Goal: Information Seeking & Learning: Find specific fact

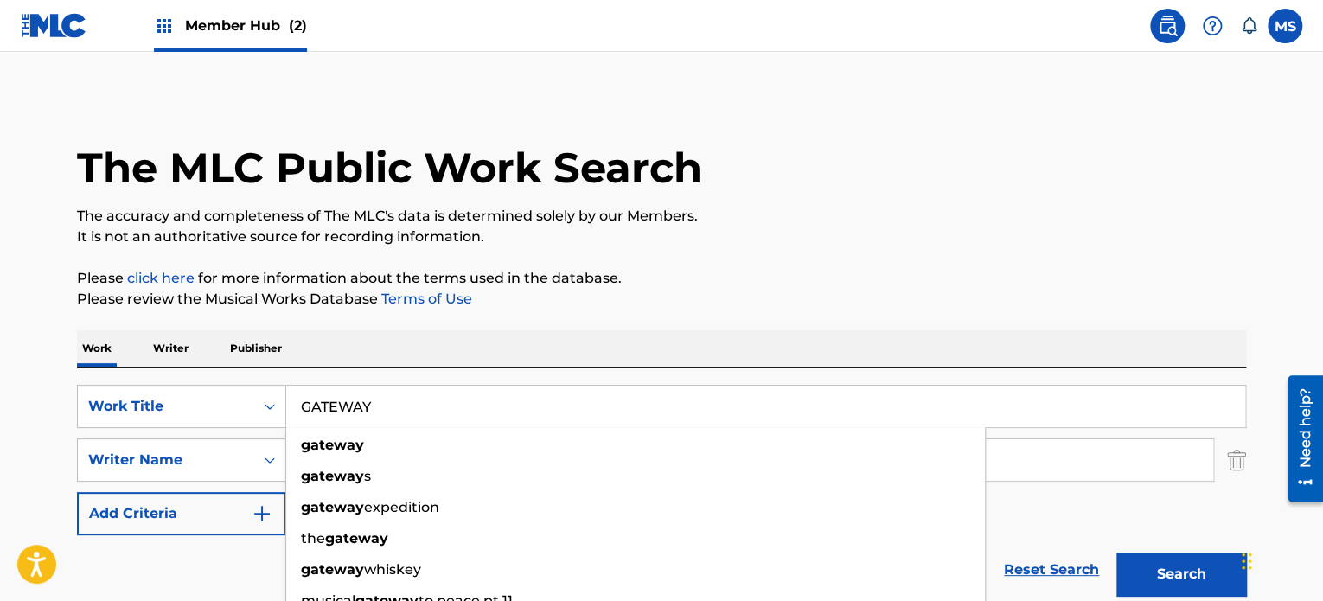
click at [621, 401] on input "GATEWAY" at bounding box center [765, 407] width 959 height 42
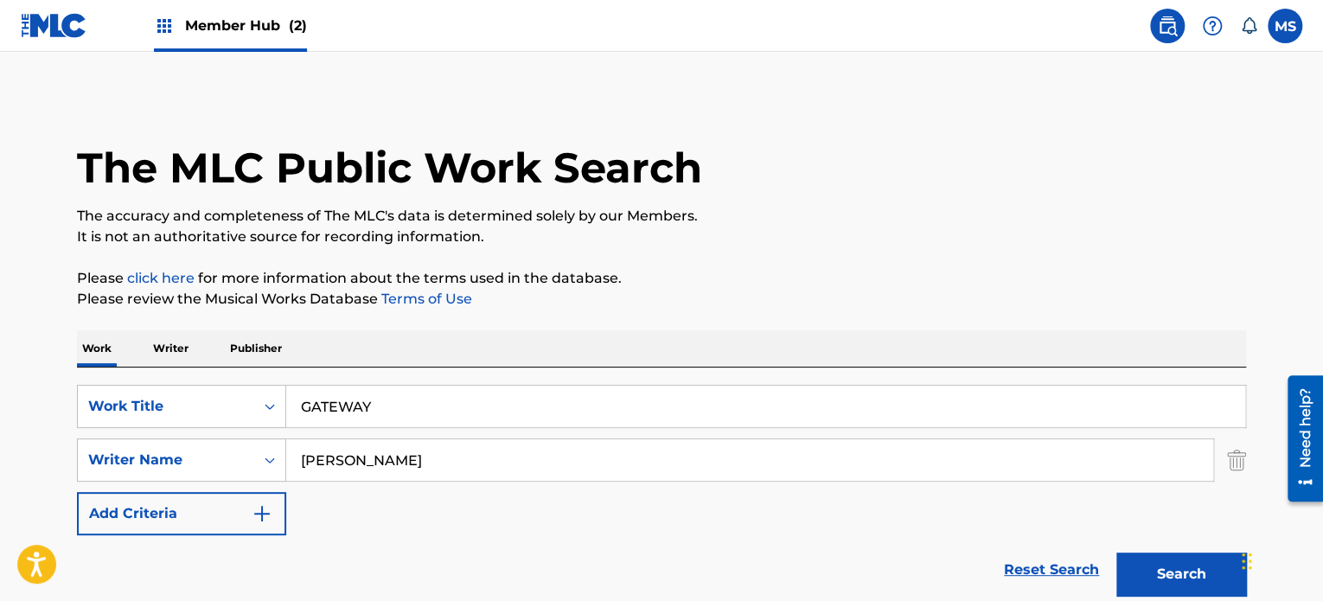
click at [713, 411] on input "GATEWAY" at bounding box center [765, 407] width 959 height 42
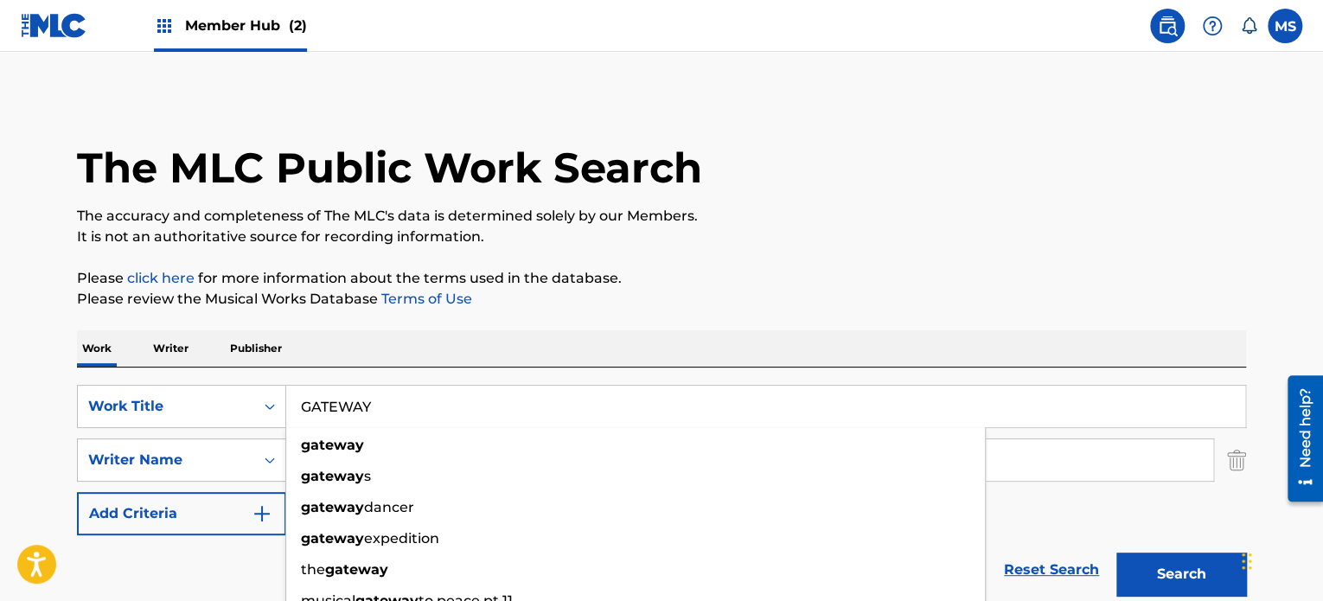
click at [713, 411] on input "GATEWAY" at bounding box center [765, 407] width 959 height 42
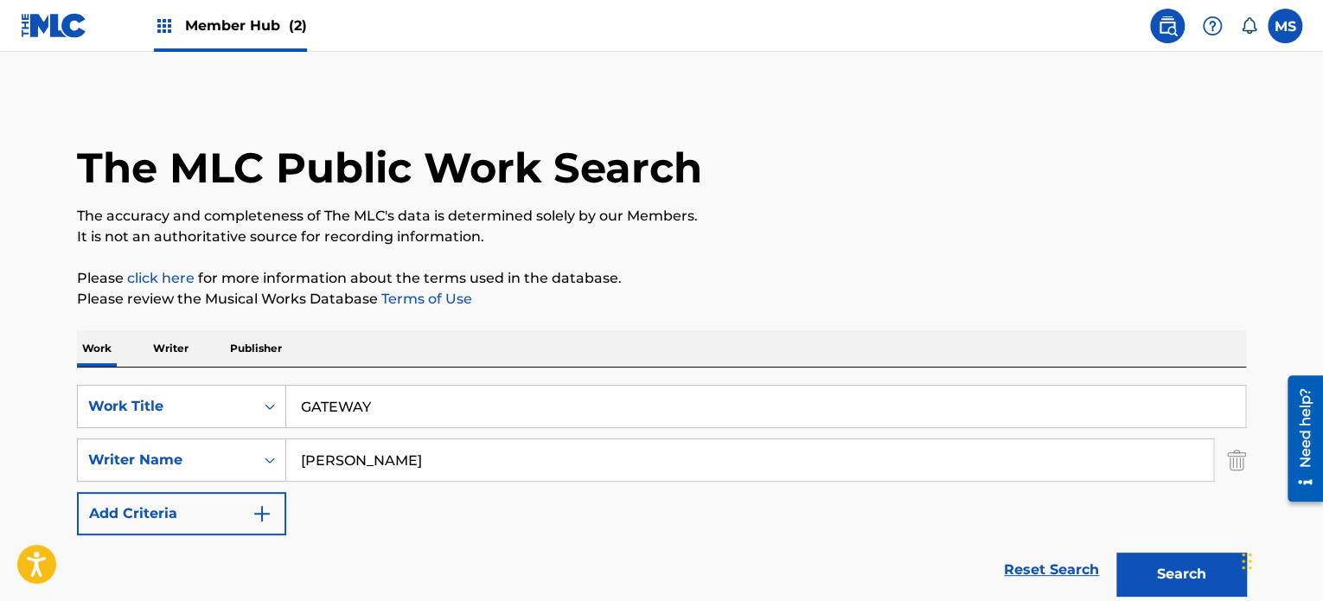
click at [586, 387] on input "GATEWAY" at bounding box center [765, 407] width 959 height 42
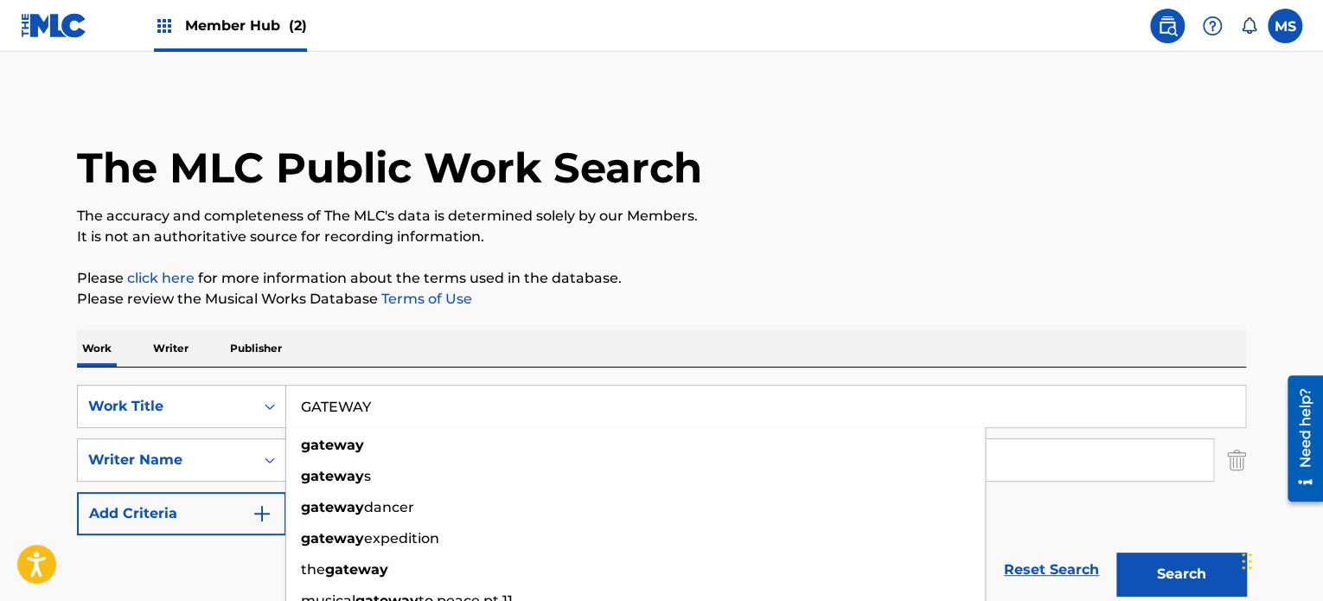
click at [586, 387] on input "GATEWAY" at bounding box center [765, 407] width 959 height 42
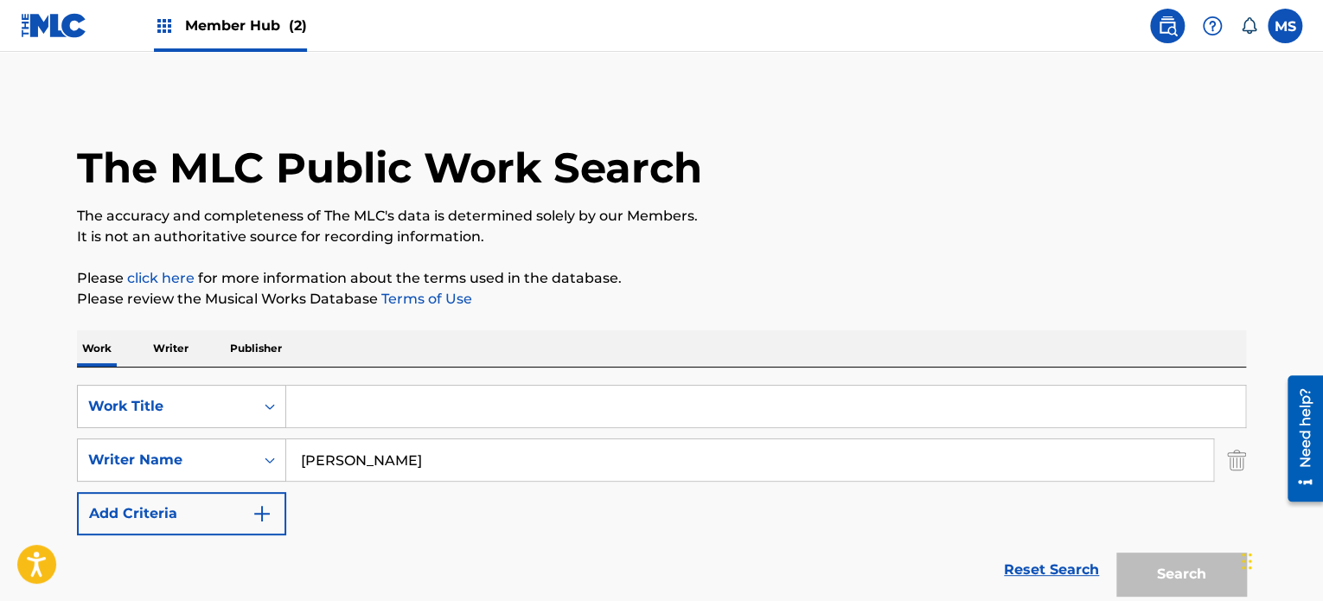
paste input "HOLD ON I'M COMIN'"
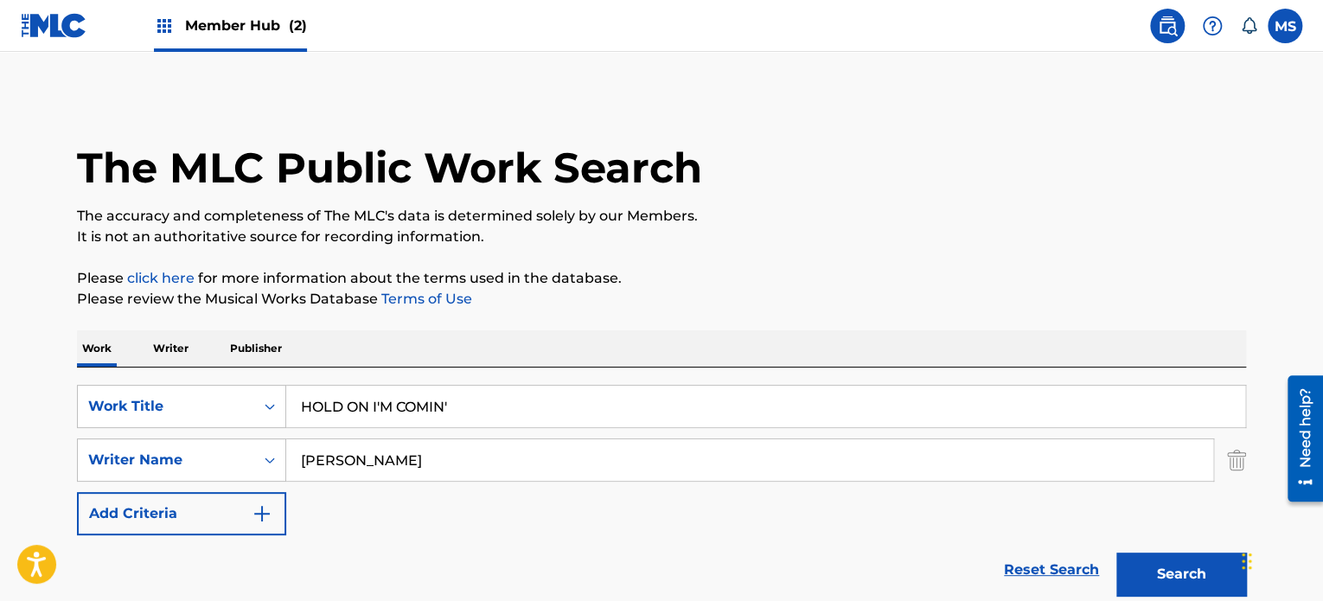
type input "HOLD ON I'M COMIN'"
click at [593, 477] on input "[PERSON_NAME]" at bounding box center [749, 460] width 927 height 42
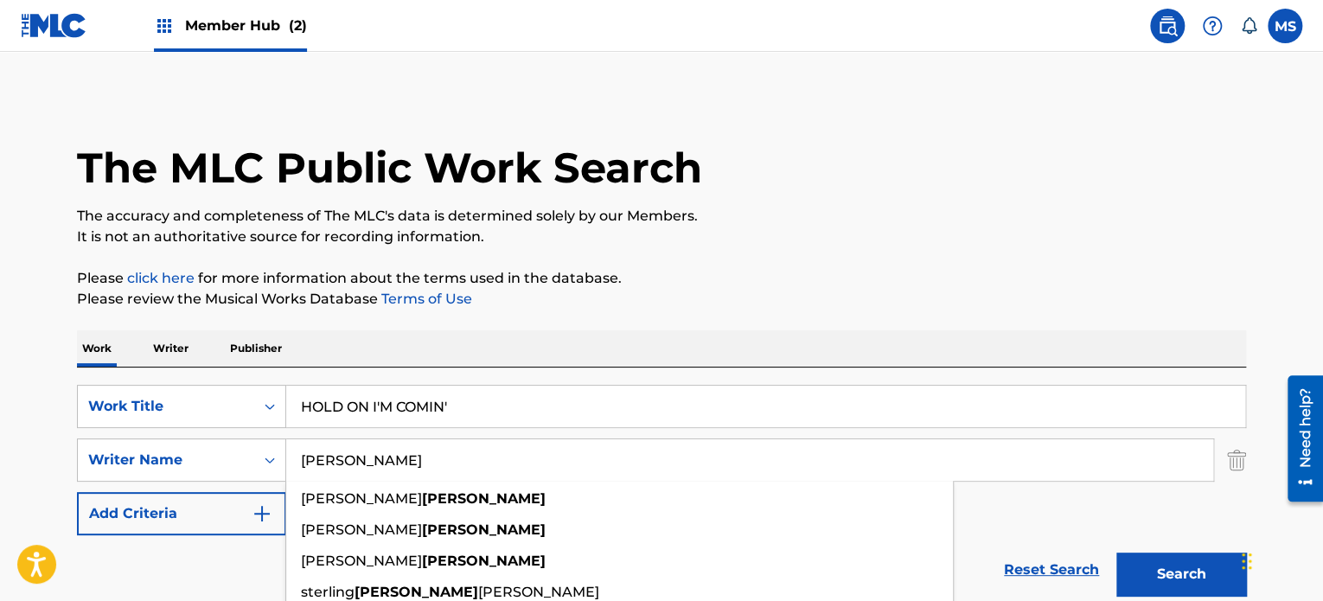
type input "[PERSON_NAME]"
click at [1117, 553] on button "Search" at bounding box center [1182, 574] width 130 height 43
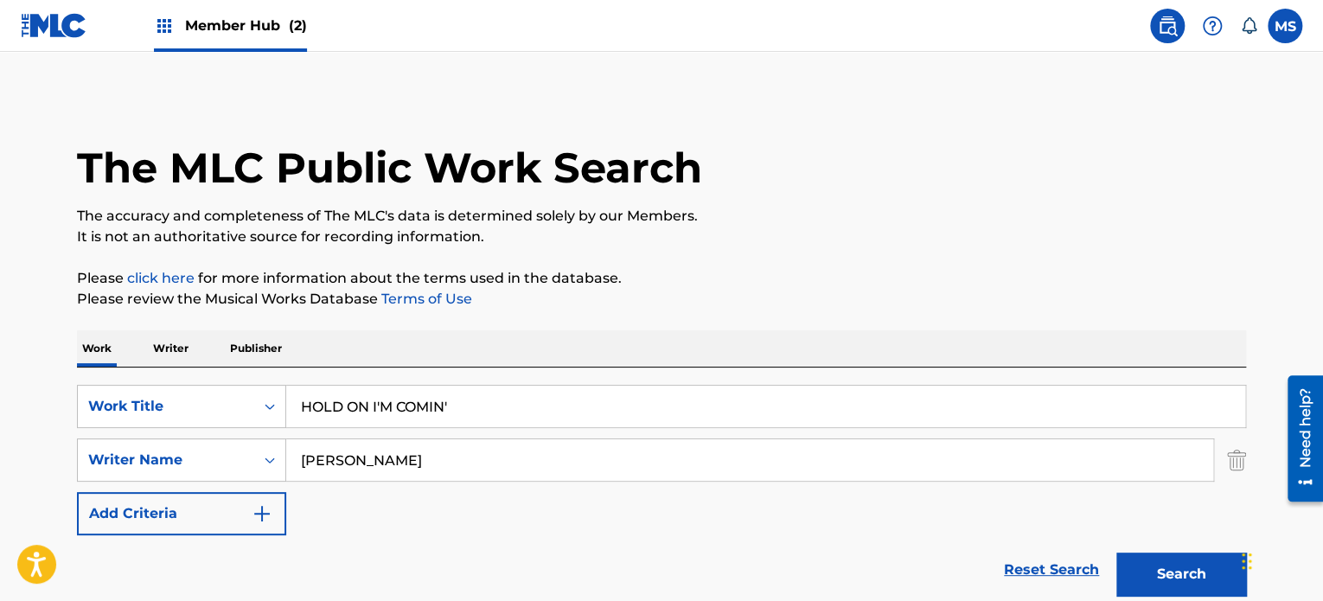
scroll to position [432, 0]
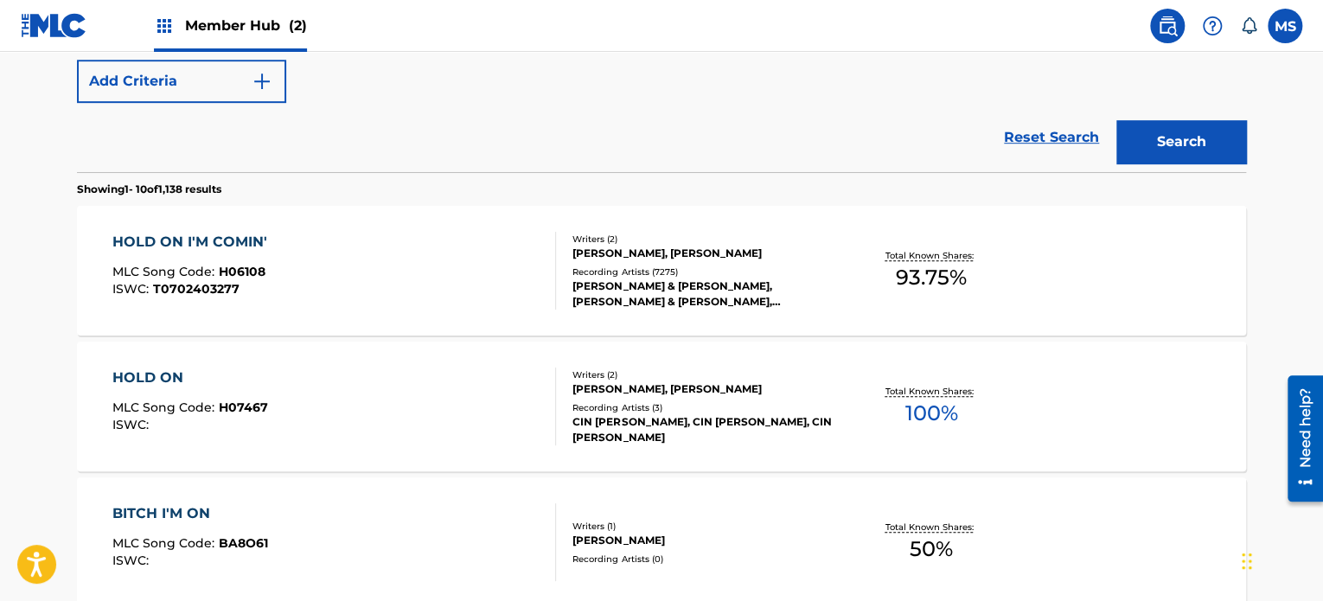
click at [378, 303] on div "HOLD ON I'M COMIN' MLC Song Code : H06108 ISWC : T0702403277" at bounding box center [334, 271] width 445 height 78
